Goal: Information Seeking & Learning: Find specific page/section

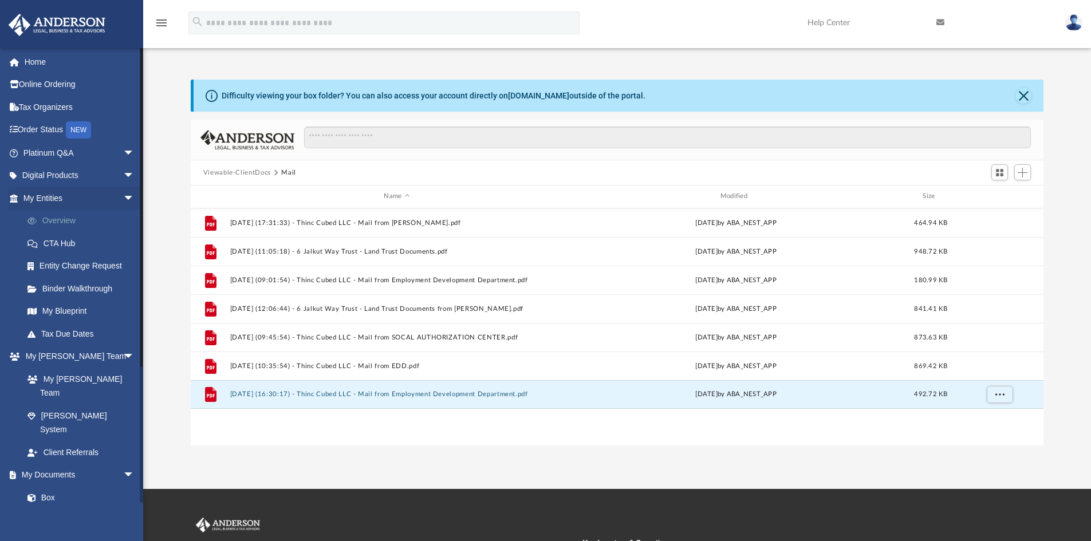
click at [57, 221] on link "Overview" at bounding box center [84, 221] width 136 height 23
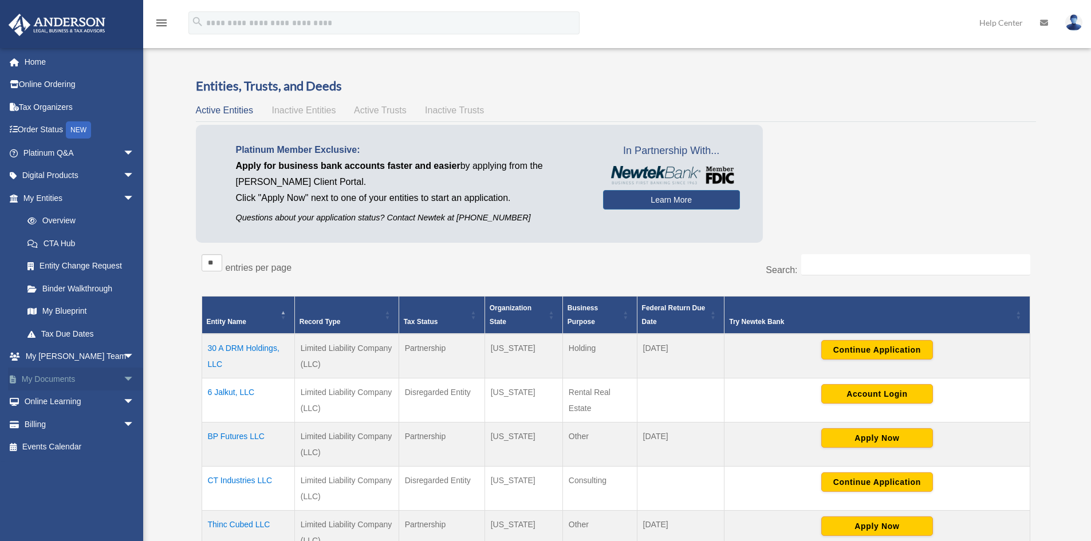
click at [123, 380] on span "arrow_drop_down" at bounding box center [134, 379] width 23 height 23
click at [123, 151] on span "arrow_drop_down" at bounding box center [134, 152] width 23 height 23
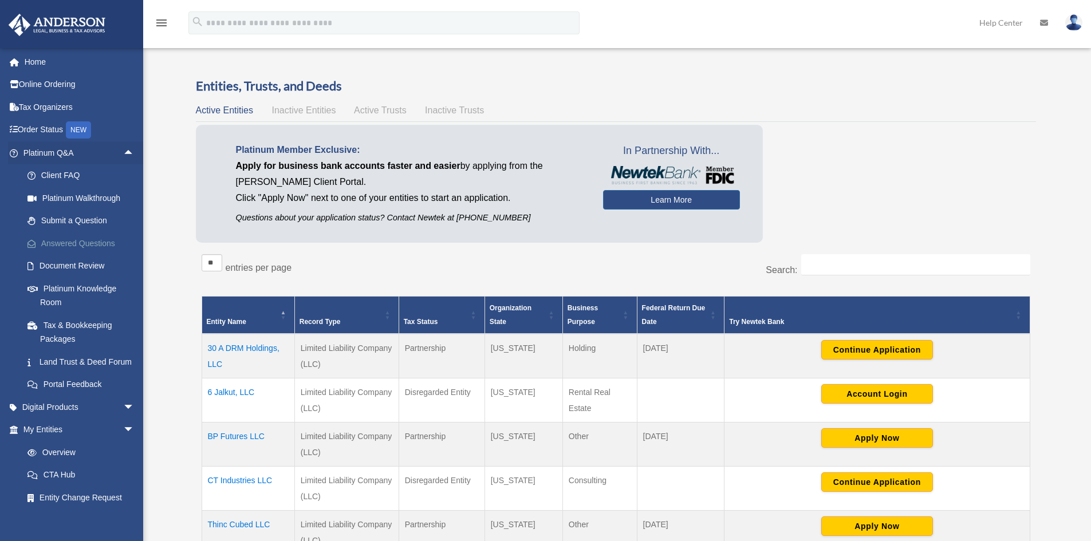
click at [95, 242] on link "Answered Questions" at bounding box center [84, 243] width 136 height 23
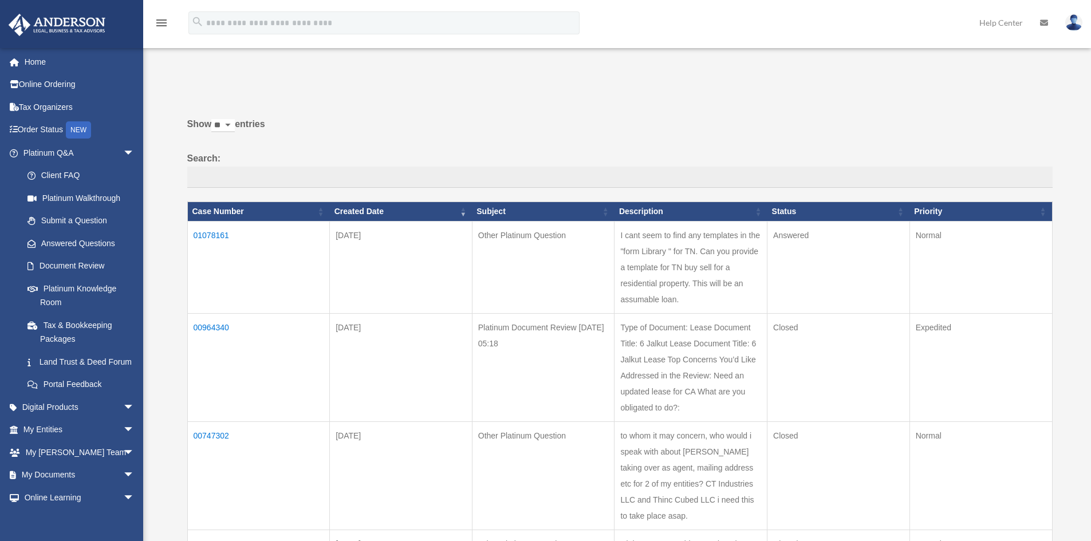
click at [215, 236] on td "01078161" at bounding box center [258, 267] width 143 height 92
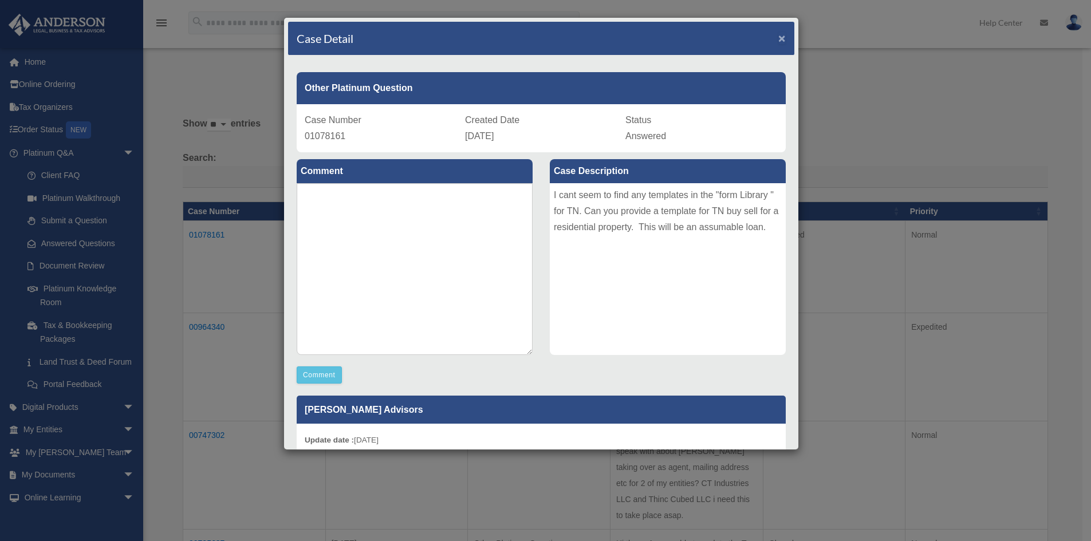
click at [778, 36] on span "×" at bounding box center [781, 38] width 7 height 13
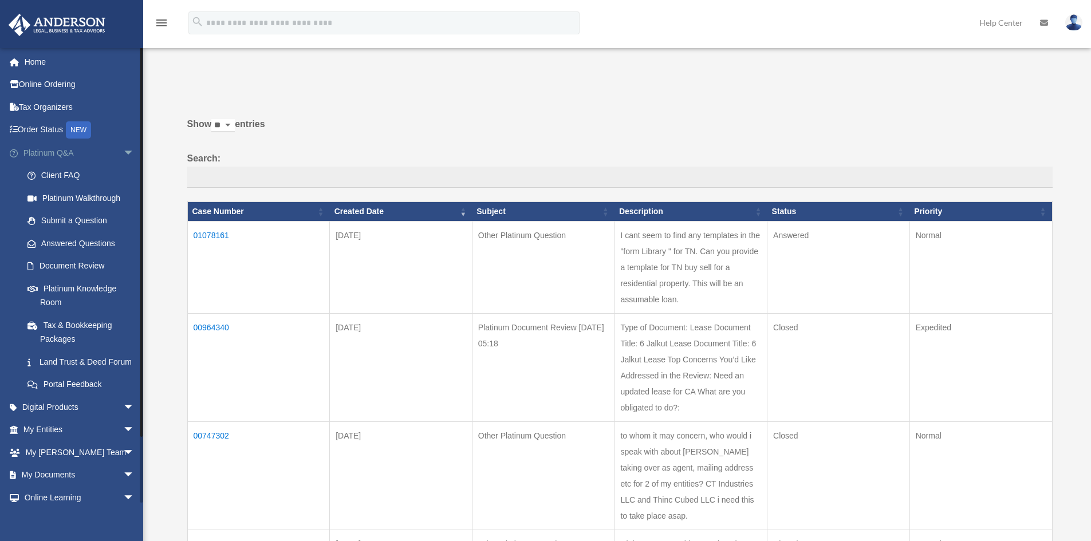
click at [123, 150] on span "arrow_drop_down" at bounding box center [134, 152] width 23 height 23
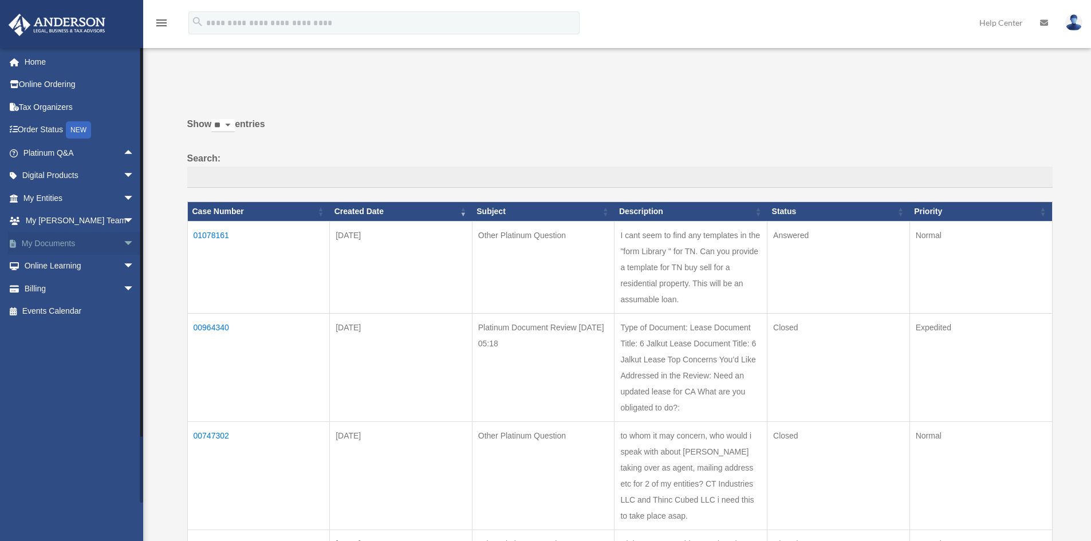
click at [124, 242] on span "arrow_drop_down" at bounding box center [134, 243] width 23 height 23
click at [80, 310] on link "Forms Library" at bounding box center [84, 311] width 136 height 23
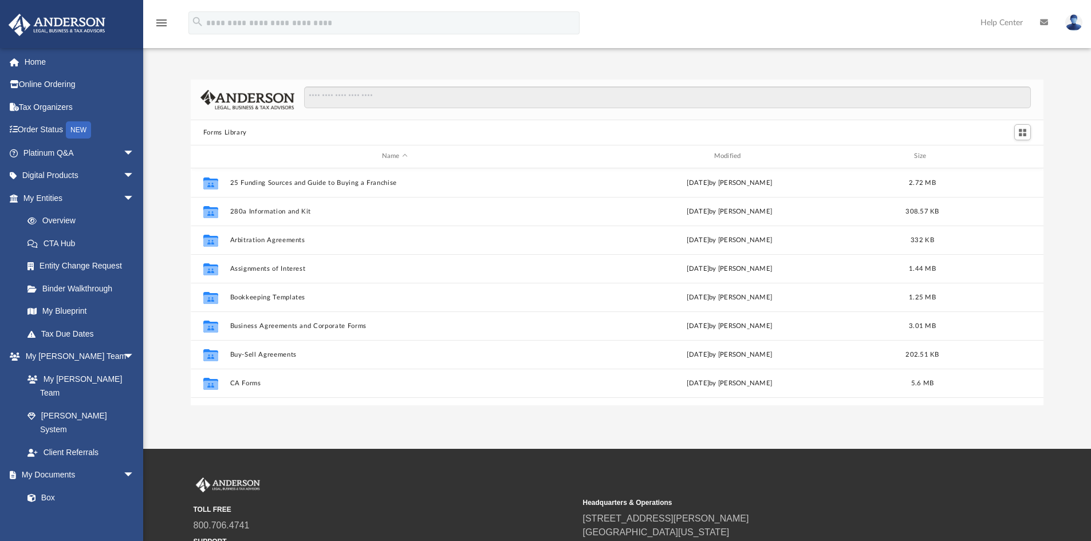
scroll to position [252, 844]
